Goal: Information Seeking & Learning: Obtain resource

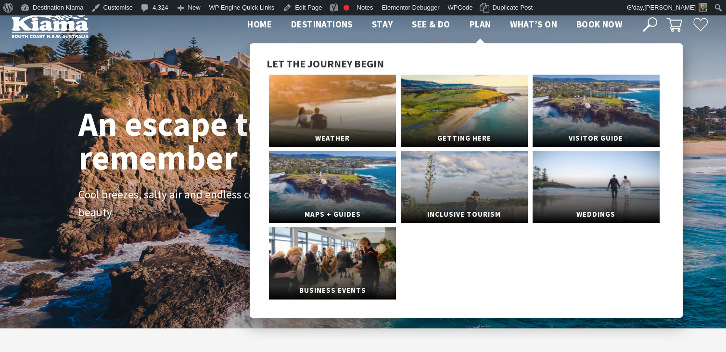
scroll to position [174, 734]
click at [581, 107] on link "Visitor Guide" at bounding box center [596, 111] width 127 height 72
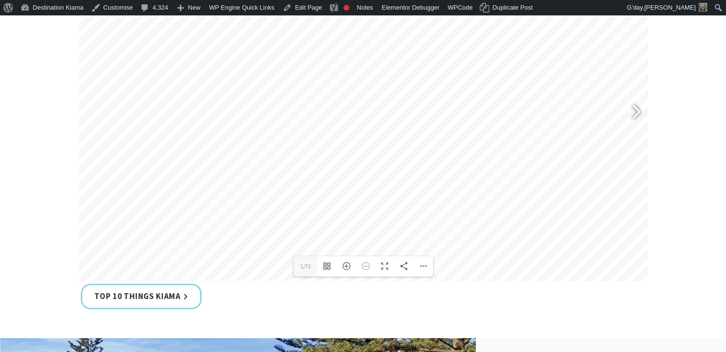
scroll to position [500, 0]
click at [640, 111] on div at bounding box center [632, 111] width 22 height 35
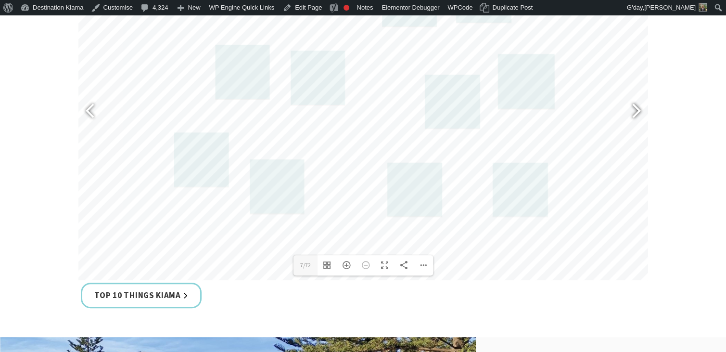
click at [640, 111] on div at bounding box center [632, 111] width 22 height 35
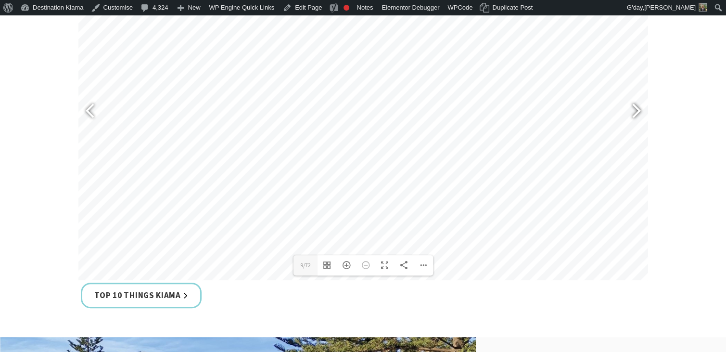
click at [640, 111] on div at bounding box center [632, 111] width 22 height 35
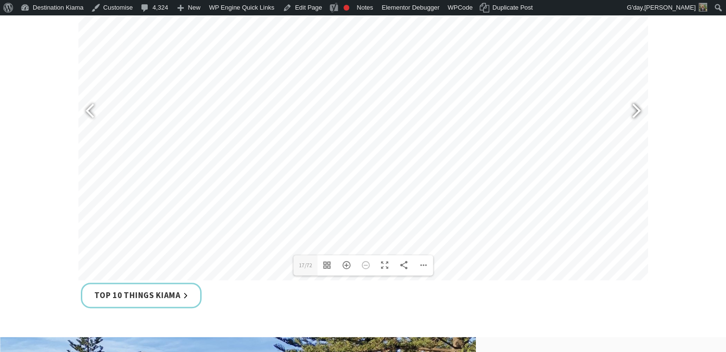
type input "19"
